Goal: Task Accomplishment & Management: Use online tool/utility

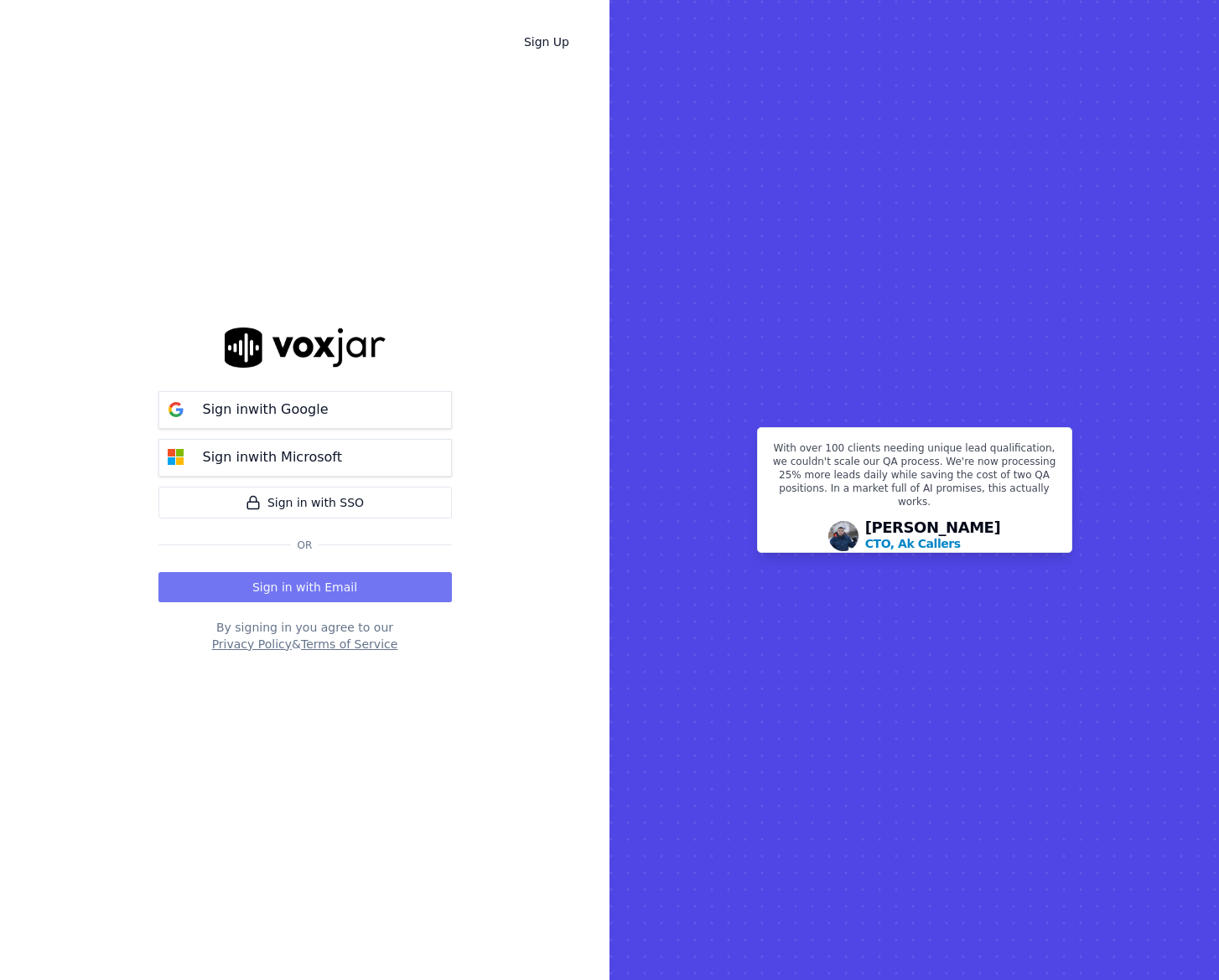
click at [364, 589] on button "Sign in with Email" at bounding box center [304, 587] width 293 height 30
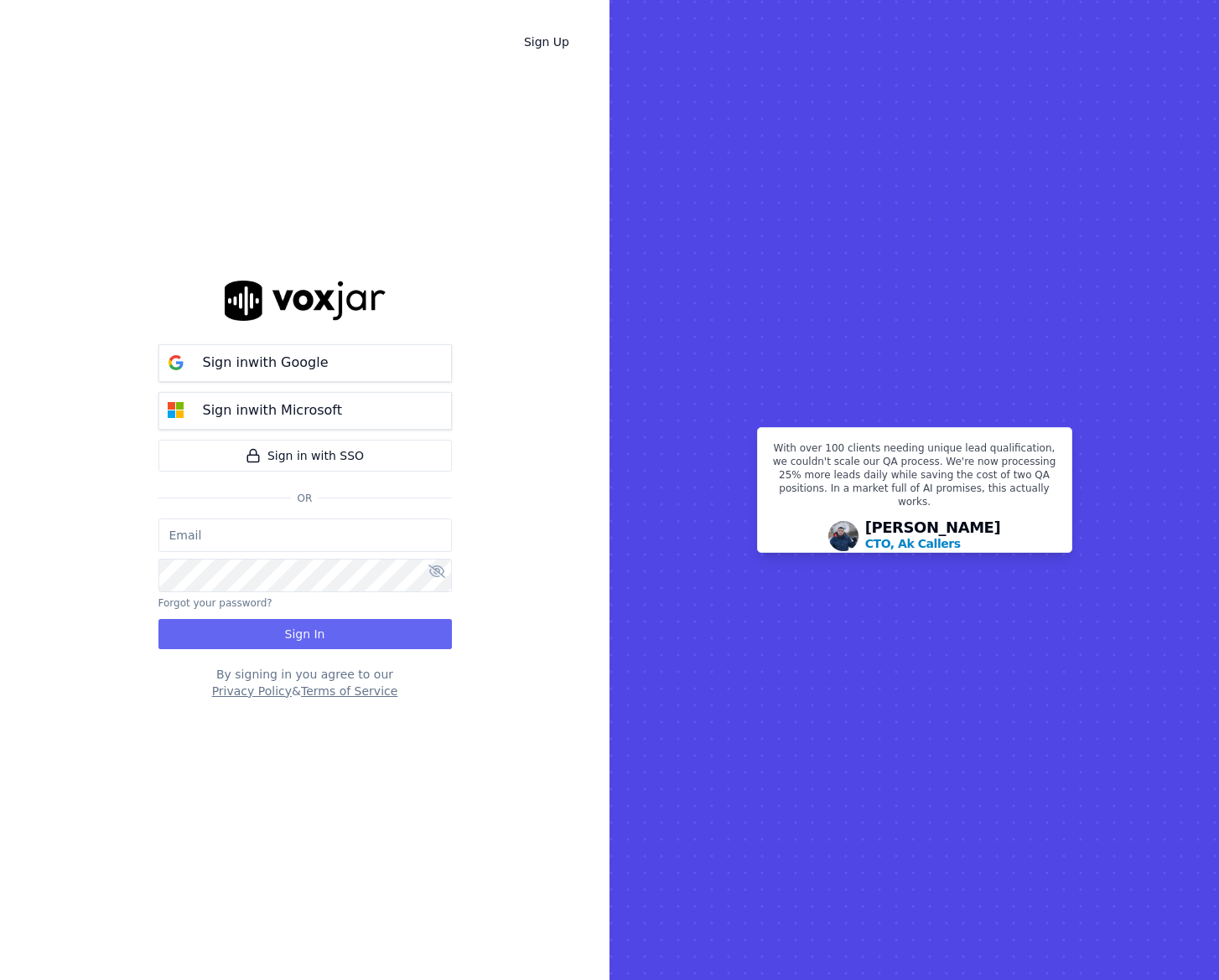
type input "[PERSON_NAME]"
click at [310, 360] on p "Sign in with Google" at bounding box center [266, 363] width 126 height 20
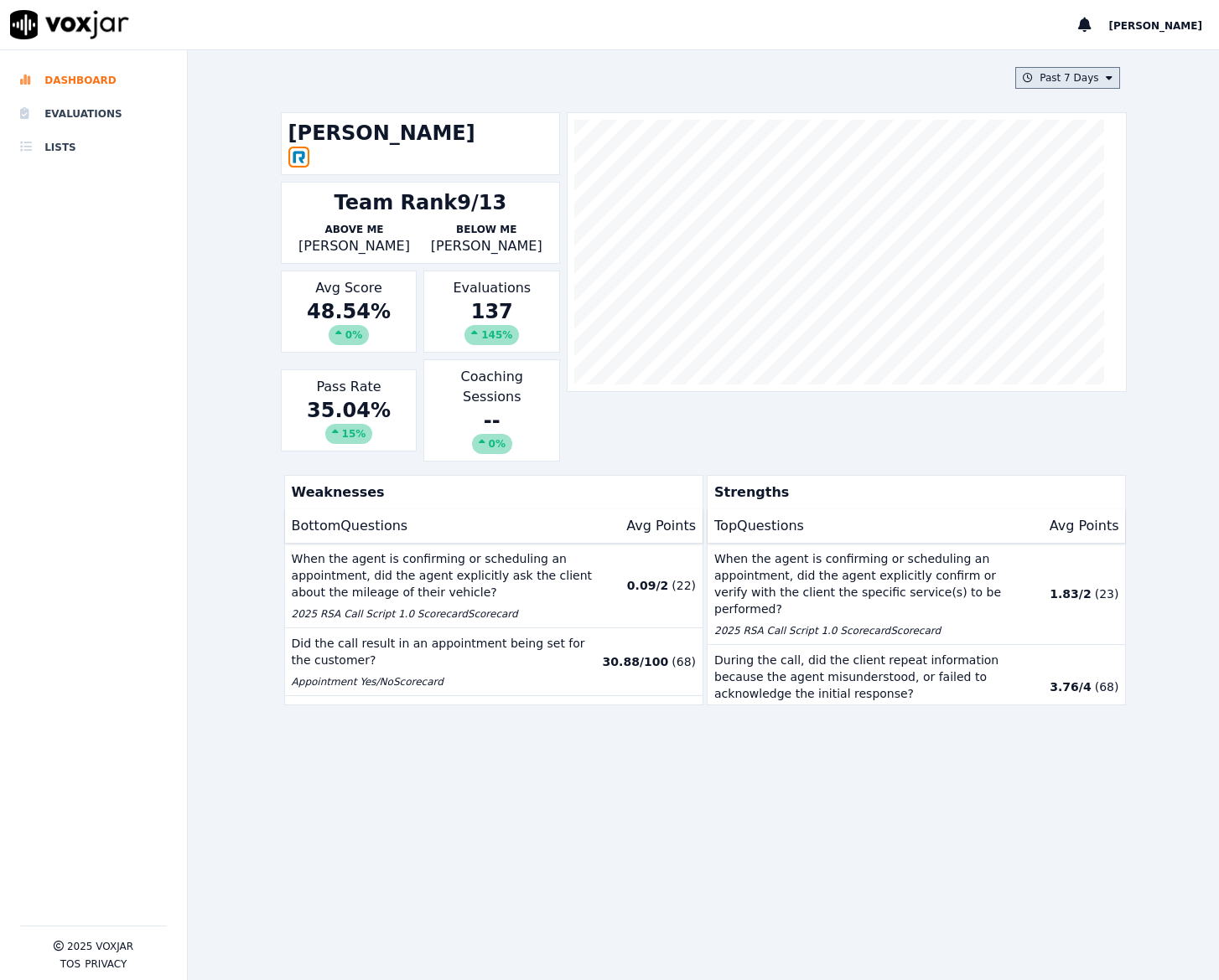
click at [1055, 83] on button "Past 7 Days" at bounding box center [1067, 78] width 104 height 22
click at [1043, 127] on div "Today" at bounding box center [1060, 129] width 35 height 14
click at [1078, 280] on button "Add" at bounding box center [1095, 270] width 33 height 26
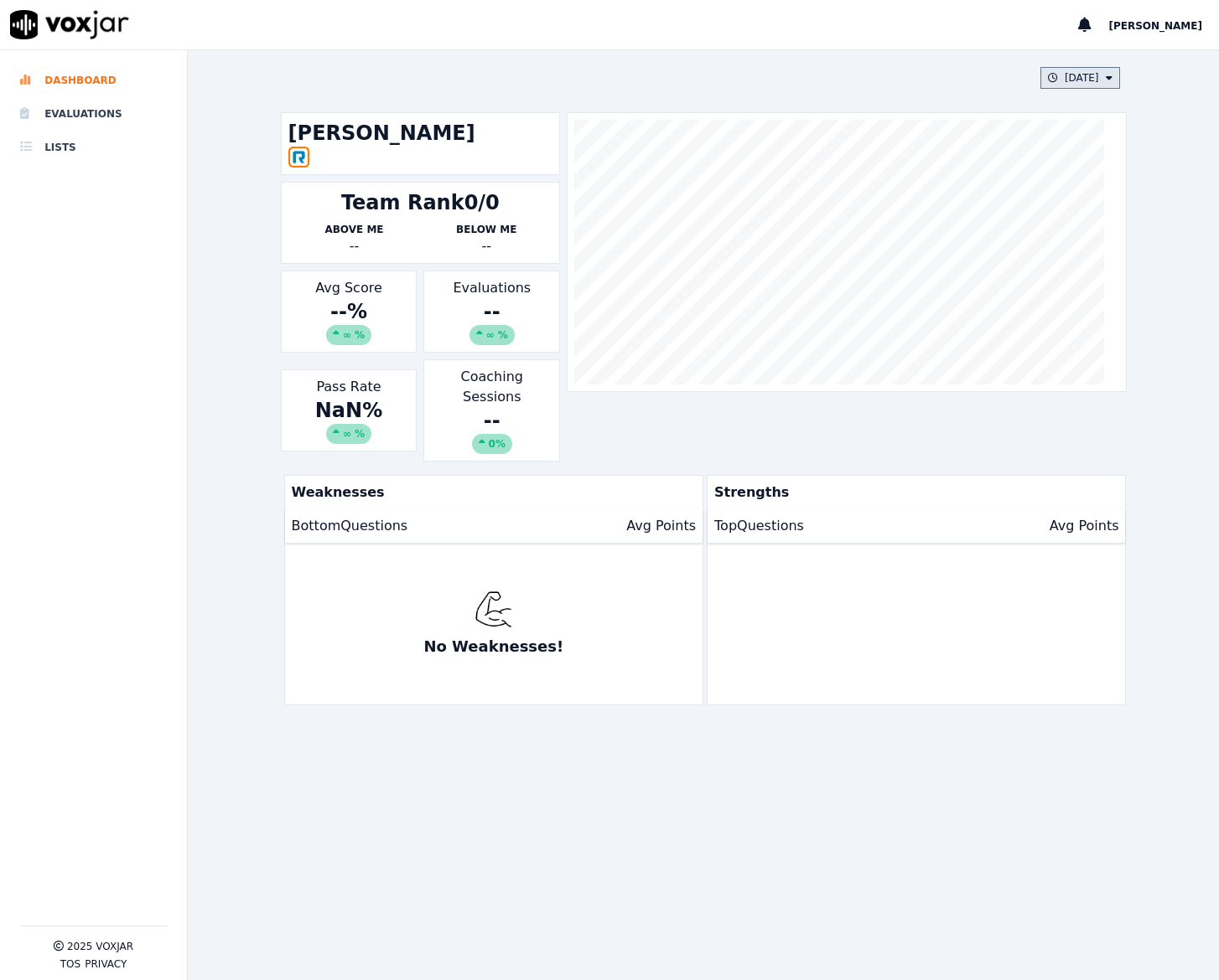
click at [1060, 76] on button "Today" at bounding box center [1079, 78] width 80 height 22
click at [1060, 145] on div "Yesterday" at bounding box center [1060, 149] width 35 height 14
click at [1078, 276] on button "Add" at bounding box center [1095, 270] width 33 height 26
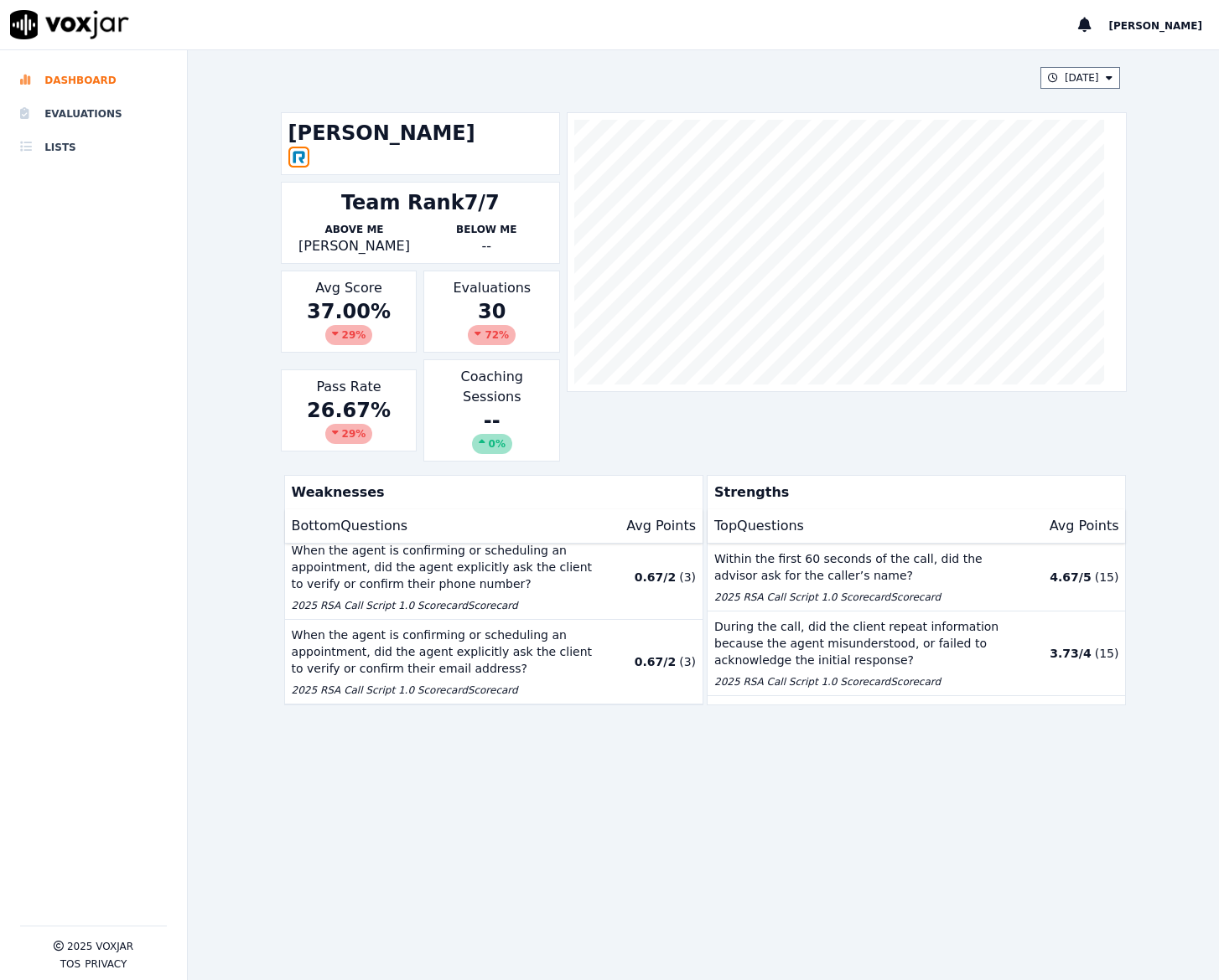
scroll to position [341, 0]
